Goal: Transaction & Acquisition: Purchase product/service

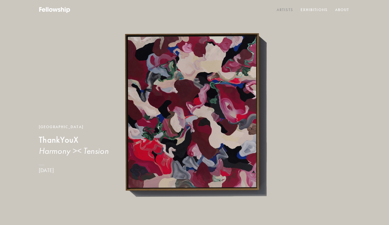
click at [285, 11] on link "Artists" at bounding box center [285, 10] width 19 height 8
click at [286, 11] on link "Artists" at bounding box center [285, 10] width 19 height 8
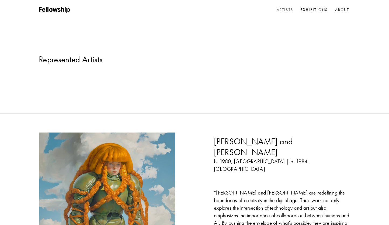
click at [284, 8] on link "Artists" at bounding box center [285, 10] width 19 height 8
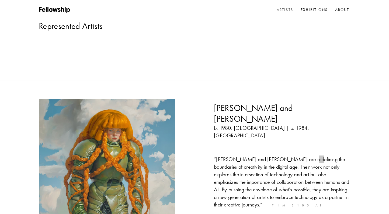
scroll to position [866, 0]
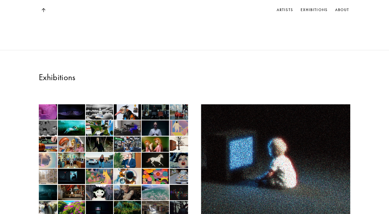
scroll to position [824, 0]
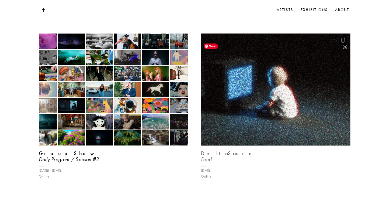
click at [284, 110] on img at bounding box center [276, 89] width 154 height 115
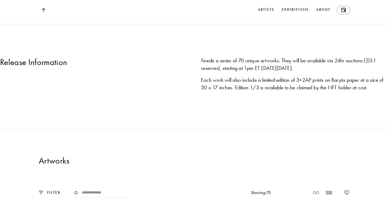
scroll to position [572, 0]
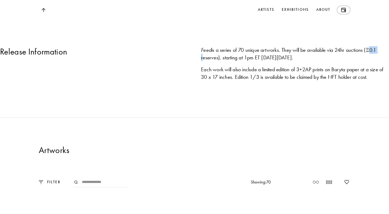
drag, startPoint x: 222, startPoint y: 125, endPoint x: 233, endPoint y: 126, distance: 11.6
click at [233, 61] on div "Feed is a series of 70 unique artworks. They will be available via 24hr auction…" at bounding box center [295, 53] width 188 height 15
click at [247, 101] on div "Release Information Feed is a series of 70 unique artworks. They will be availa…" at bounding box center [194, 57] width 389 height 88
drag, startPoint x: 233, startPoint y: 125, endPoint x: 224, endPoint y: 125, distance: 8.9
click at [224, 61] on div "Feed is a series of 70 unique artworks. They will be available via 24hr auction…" at bounding box center [295, 53] width 188 height 15
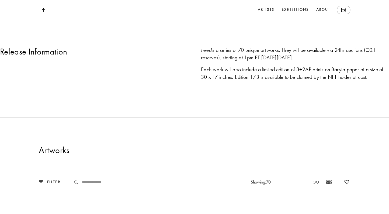
click at [238, 94] on div "Release Information Feed is a series of 70 unique artworks. They will be availa…" at bounding box center [194, 57] width 389 height 88
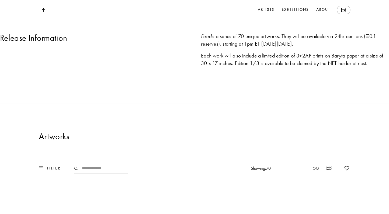
scroll to position [608, 0]
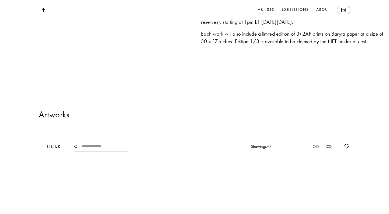
click at [157, 49] on div "Release Information" at bounding box center [94, 30] width 188 height 39
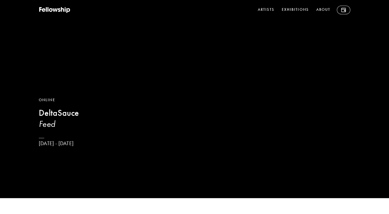
scroll to position [0, 0]
